Goal: Task Accomplishment & Management: Complete application form

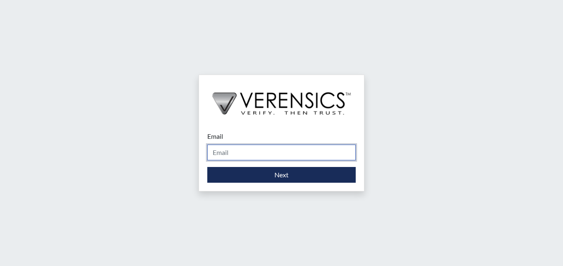
click at [242, 151] on input "Email" at bounding box center [281, 153] width 148 height 16
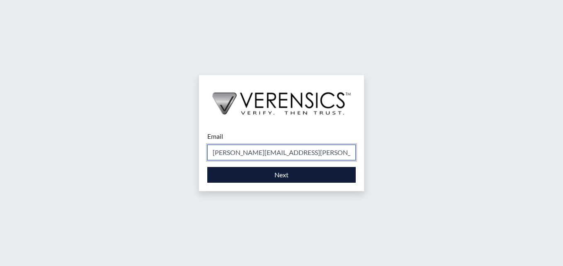
type input "[PERSON_NAME][EMAIL_ADDRESS][PERSON_NAME][DOMAIN_NAME]"
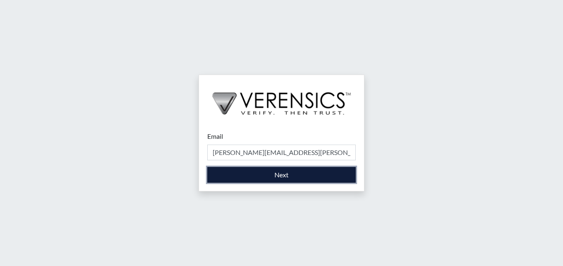
click at [228, 175] on button "Next" at bounding box center [281, 175] width 148 height 16
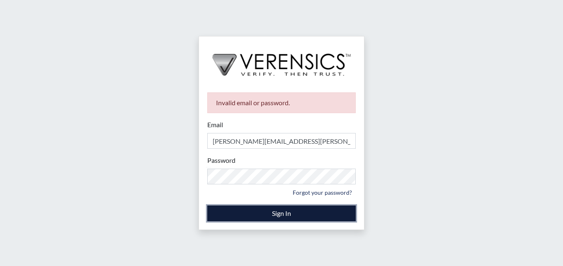
click at [261, 212] on button "Sign In" at bounding box center [281, 214] width 148 height 16
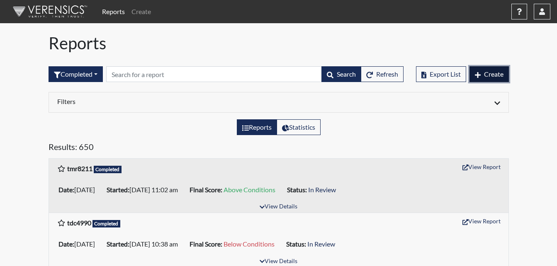
click at [496, 73] on span "Create" at bounding box center [493, 74] width 19 height 8
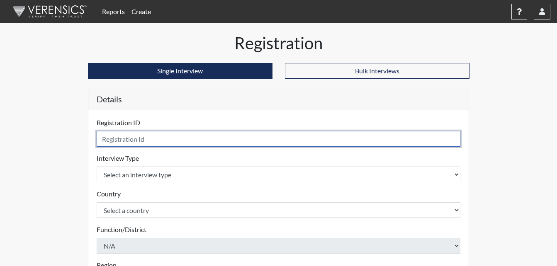
click at [159, 137] on input "text" at bounding box center [279, 139] width 364 height 16
type input "trh7408"
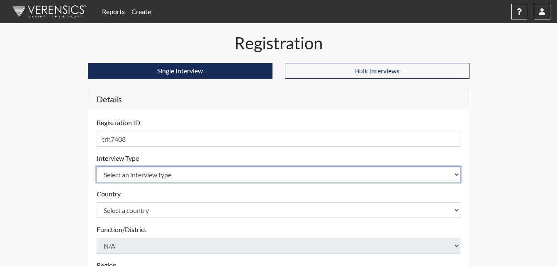
click at [152, 174] on select "Select an interview type Corrections Pre-Employment" at bounding box center [279, 175] width 364 height 16
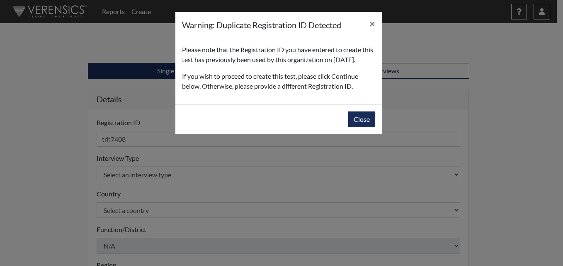
click at [151, 193] on div "Warning: Duplicate Registration ID Detected × Please note that the Registration…" at bounding box center [281, 133] width 563 height 266
click at [362, 127] on button "Close" at bounding box center [361, 119] width 27 height 16
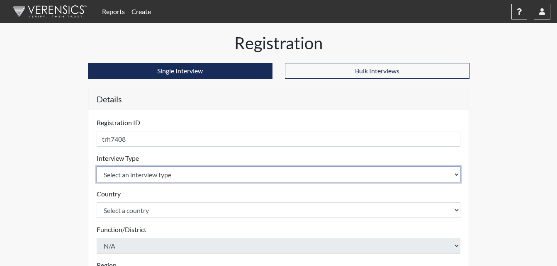
click at [157, 173] on select "Select an interview type Corrections Pre-Employment" at bounding box center [279, 175] width 364 height 16
select select "ff733e93-e1bf-11ea-9c9f-0eff0cf7eb8f"
click at [97, 167] on select "Select an interview type Corrections Pre-Employment" at bounding box center [279, 175] width 364 height 16
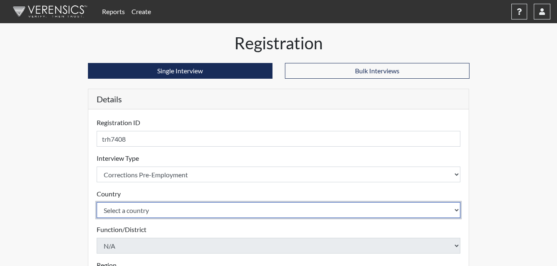
click at [156, 209] on select "Select a country [GEOGRAPHIC_DATA] [GEOGRAPHIC_DATA]" at bounding box center [279, 210] width 364 height 16
select select "united-states-of-[GEOGRAPHIC_DATA]"
click at [97, 202] on select "Select a country [GEOGRAPHIC_DATA] [GEOGRAPHIC_DATA]" at bounding box center [279, 210] width 364 height 16
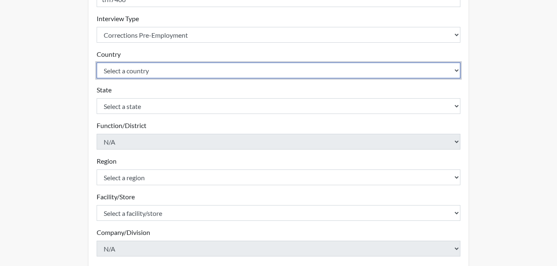
scroll to position [166, 0]
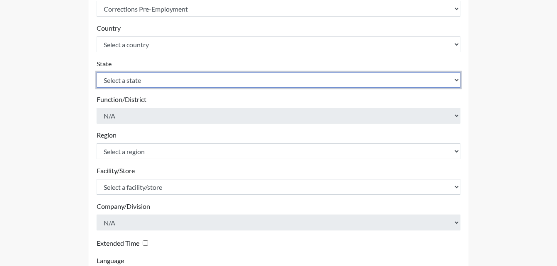
click at [176, 81] on select "Select a state [US_STATE] [US_STATE] [US_STATE] [US_STATE] [US_STATE] [US_STATE…" at bounding box center [279, 80] width 364 height 16
select select "GA"
click at [97, 72] on select "Select a state [US_STATE] [US_STATE] [US_STATE] [US_STATE] [US_STATE] [US_STATE…" at bounding box center [279, 80] width 364 height 16
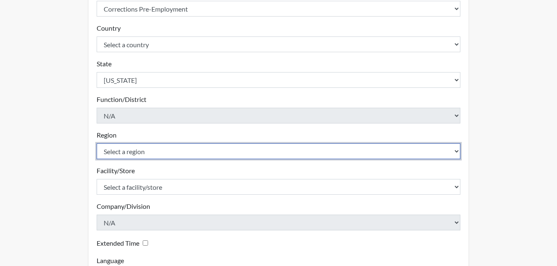
click at [153, 150] on select "Select a region [GEOGRAPHIC_DATA]" at bounding box center [279, 151] width 364 height 16
select select "51976826-f18e-4b67-8d3b-b0a0fa2f97ff"
click at [97, 143] on select "Select a region [GEOGRAPHIC_DATA]" at bounding box center [279, 151] width 364 height 16
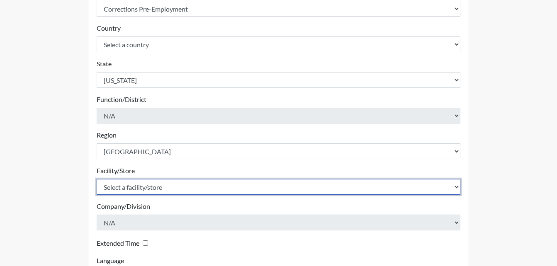
click at [148, 187] on select "Select a facility/store [PERSON_NAME] [PERSON_NAME] PSATC" at bounding box center [279, 187] width 364 height 16
select select "2bf4b575-5263-4093-9a0c-a4d6e4f1d94a"
click at [97, 179] on select "Select a facility/store [PERSON_NAME] [PERSON_NAME] PSATC" at bounding box center [279, 187] width 364 height 16
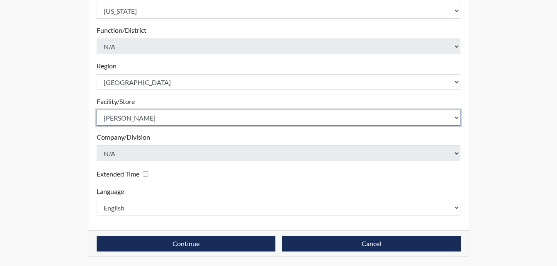
scroll to position [236, 0]
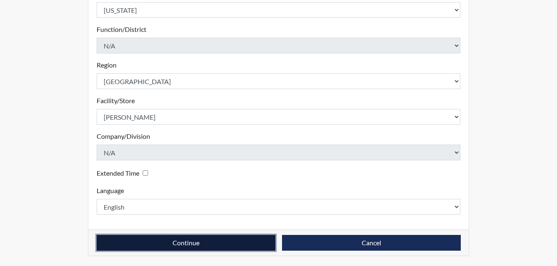
click at [165, 247] on button "Continue" at bounding box center [186, 243] width 179 height 16
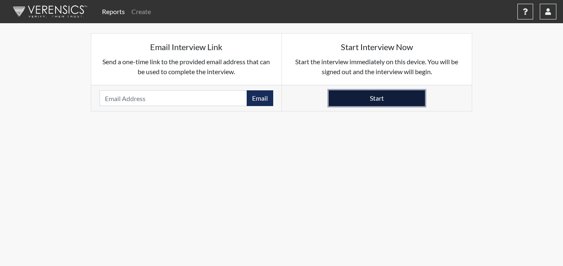
click at [364, 101] on button "Start" at bounding box center [377, 98] width 96 height 16
